Goal: Navigation & Orientation: Find specific page/section

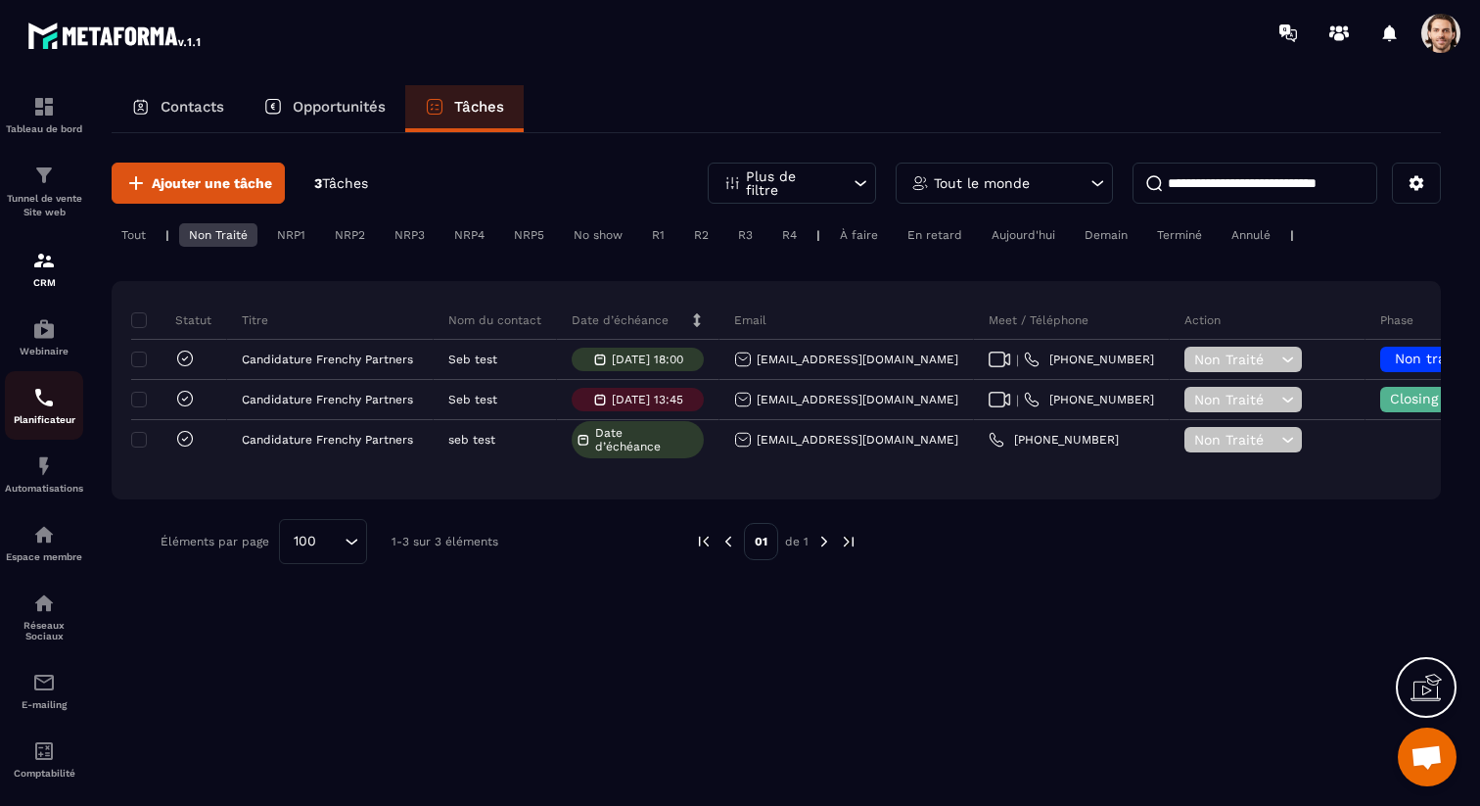
click at [35, 397] on img at bounding box center [43, 397] width 23 height 23
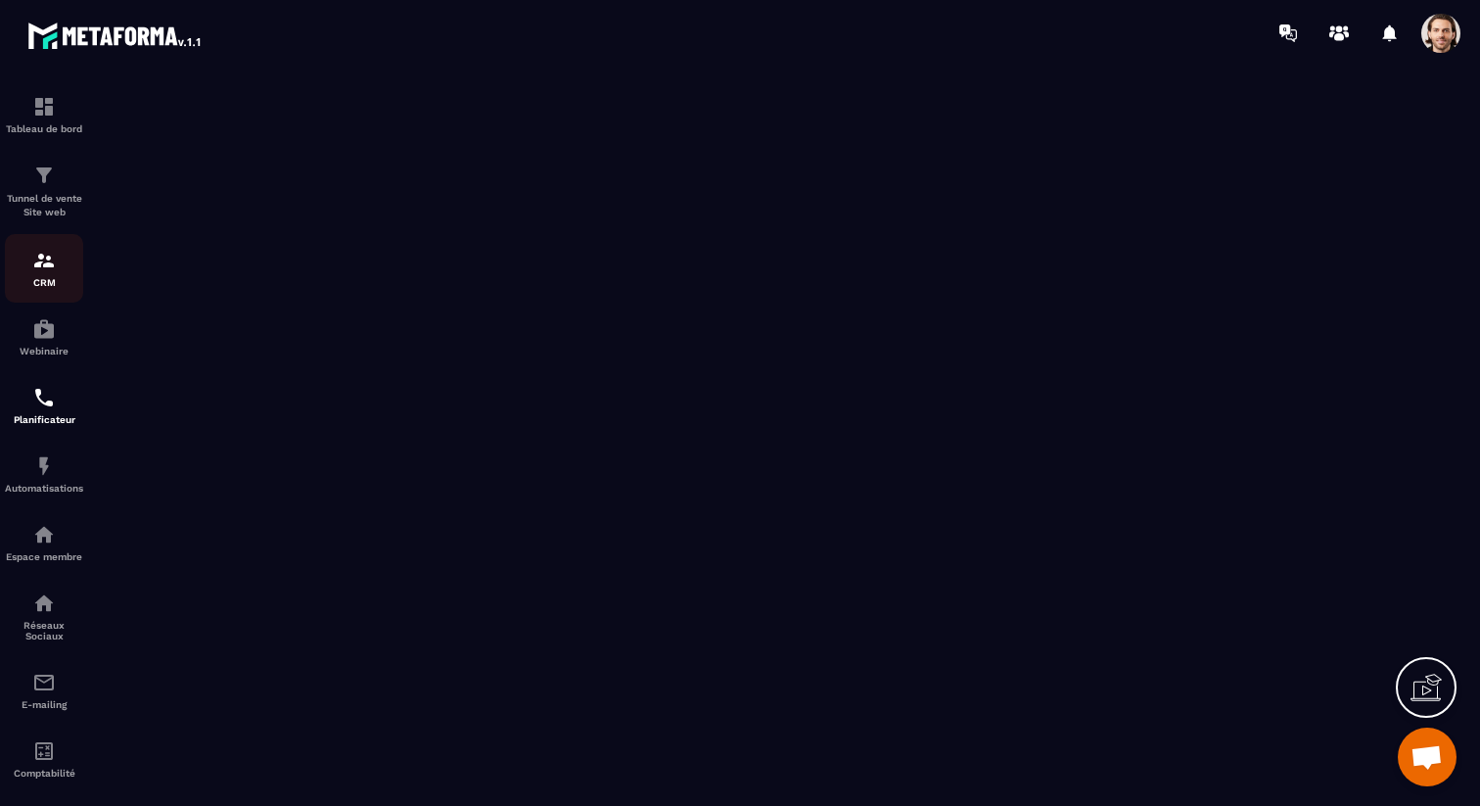
click at [21, 268] on div "CRM" at bounding box center [44, 268] width 78 height 39
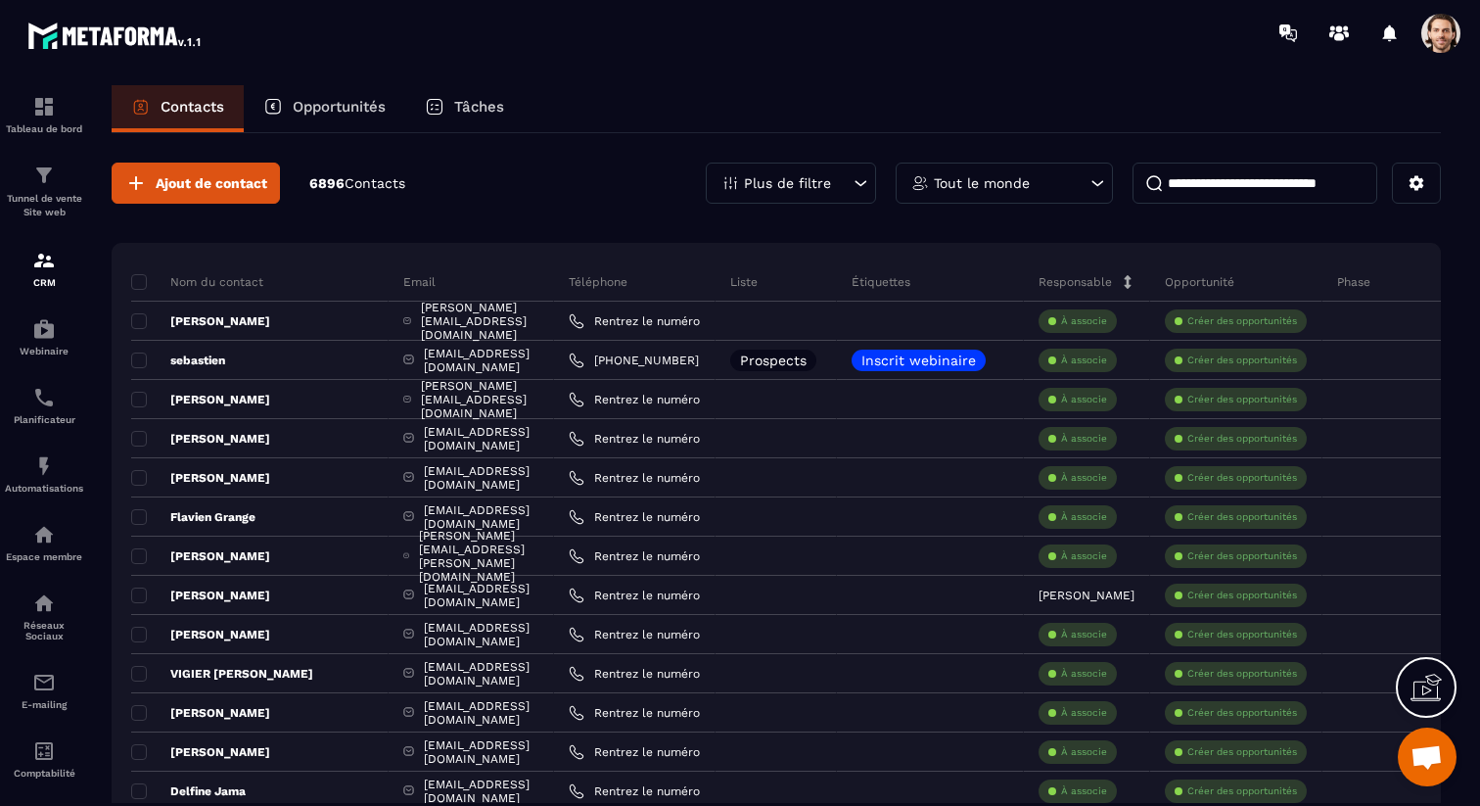
click at [488, 97] on div "Tâches" at bounding box center [464, 108] width 118 height 47
